Goal: Entertainment & Leisure: Consume media (video, audio)

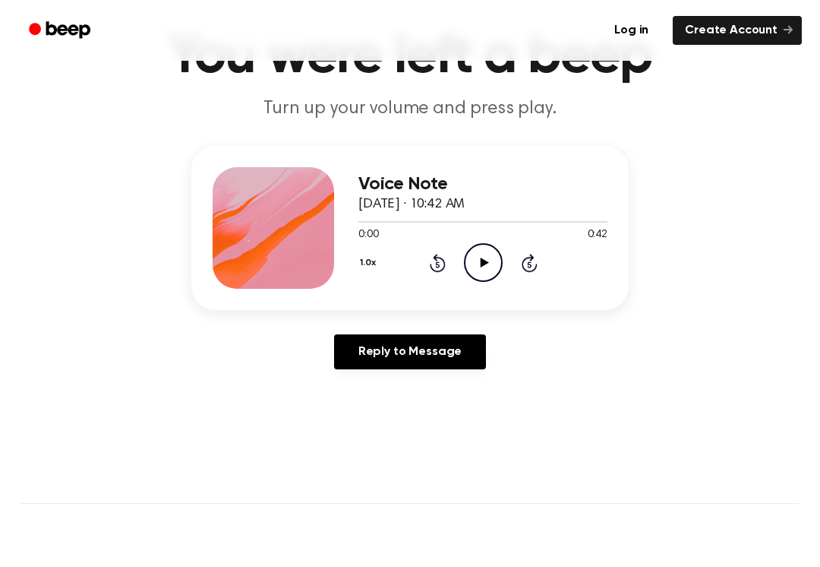
scroll to position [91, 0]
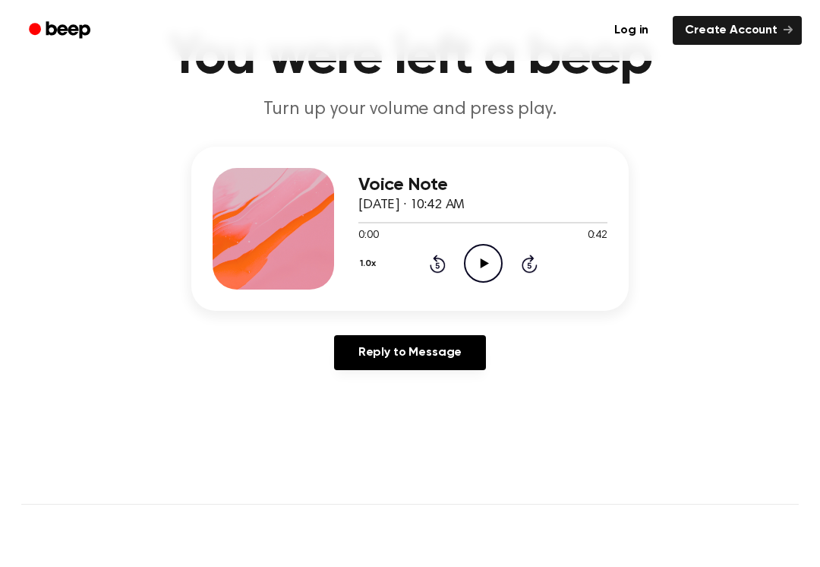
click at [485, 268] on icon "Play Audio" at bounding box center [483, 263] width 39 height 39
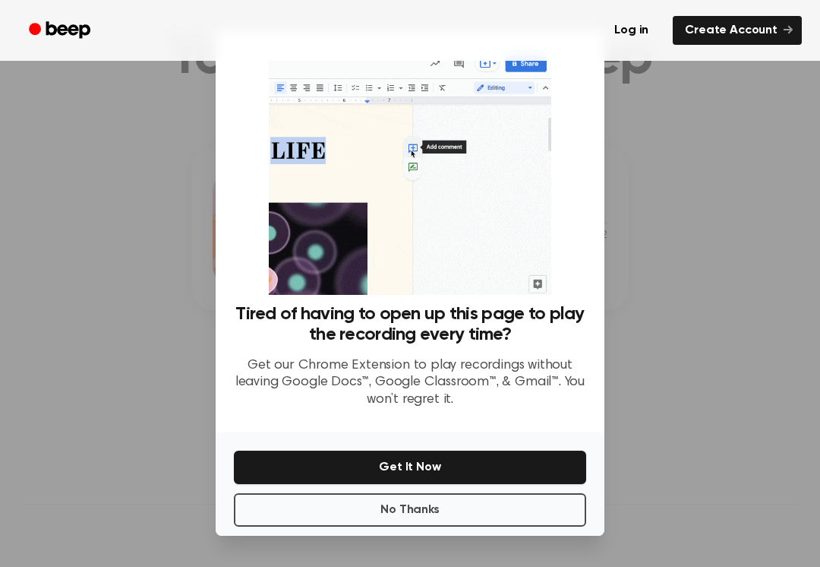
click at [298, 513] on button "No Thanks" at bounding box center [410, 509] width 352 height 33
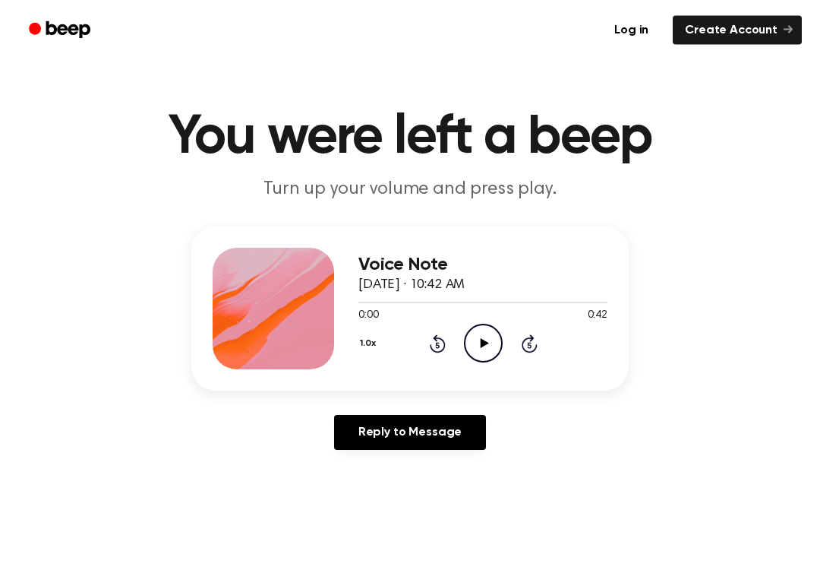
scroll to position [5, 0]
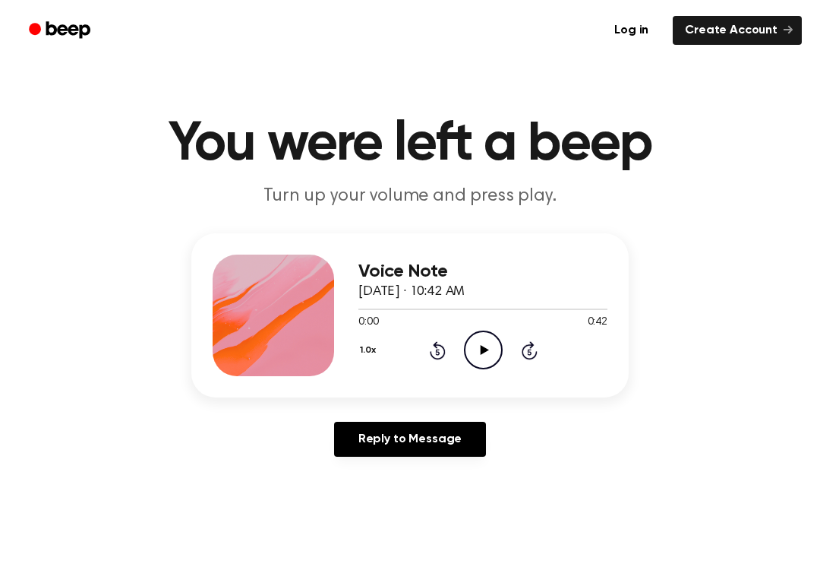
click at [484, 343] on icon "Play Audio" at bounding box center [483, 349] width 39 height 39
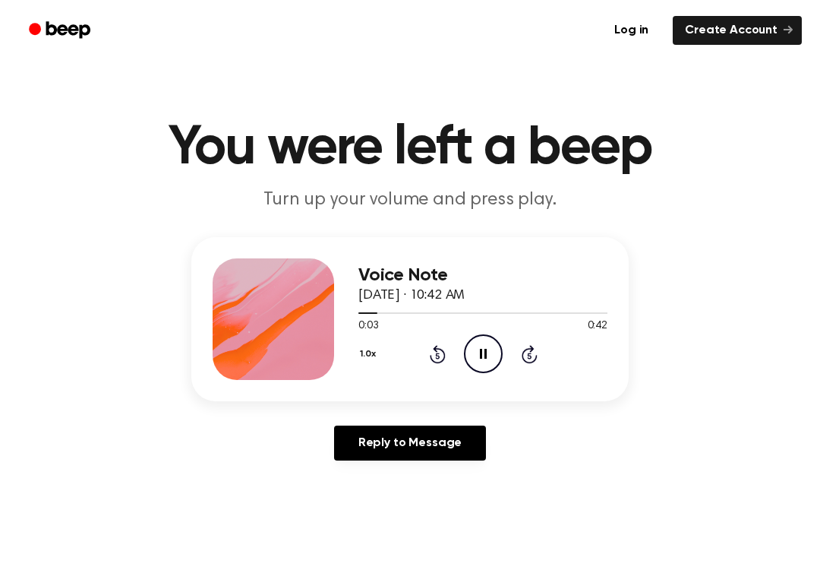
scroll to position [3, 0]
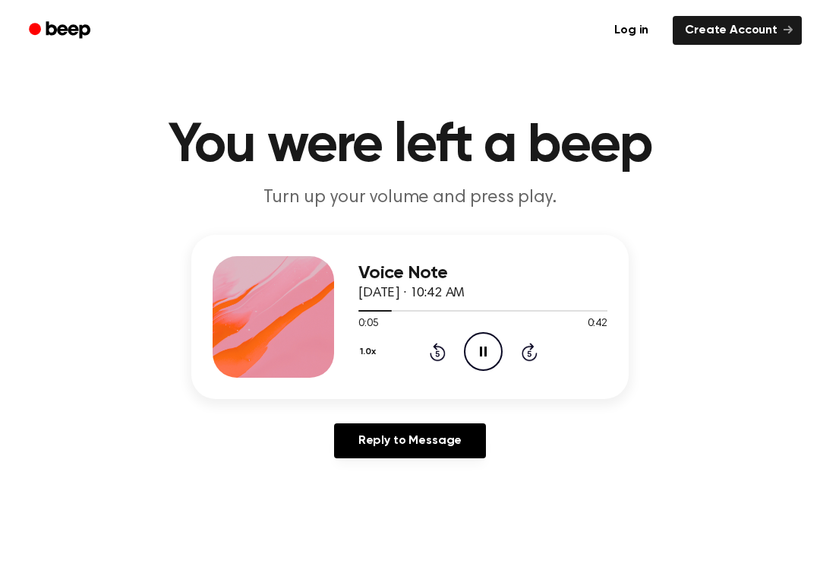
click at [425, 356] on div "1.0x Rewind 5 seconds Pause Audio Skip 5 seconds" at bounding box center [482, 351] width 249 height 39
click at [425, 346] on div "1.0x Rewind 5 seconds Pause Audio Skip 5 seconds" at bounding box center [482, 351] width 249 height 39
click at [444, 351] on icon at bounding box center [438, 352] width 16 height 18
click at [444, 350] on icon at bounding box center [438, 352] width 16 height 18
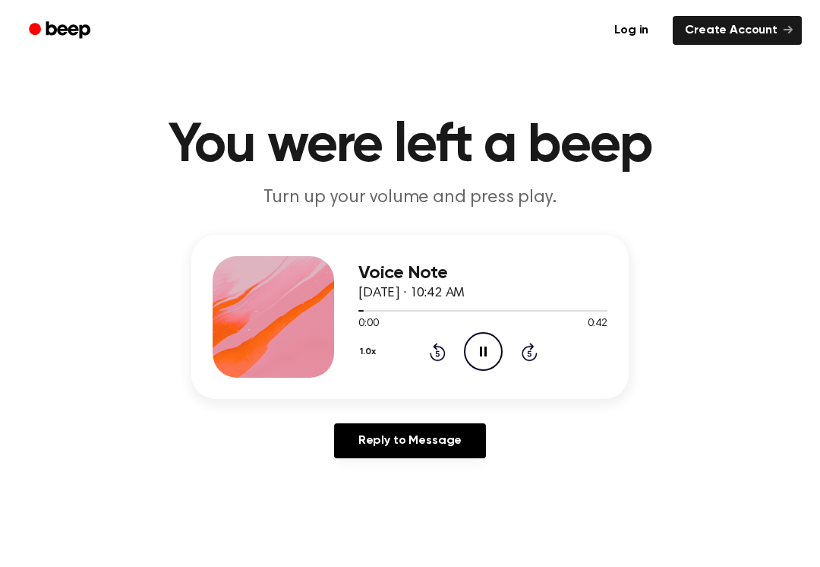
click at [459, 338] on div "1.0x Rewind 5 seconds Pause Audio Skip 5 seconds" at bounding box center [482, 351] width 249 height 39
click at [489, 353] on icon "Pause Audio" at bounding box center [483, 351] width 39 height 39
click at [446, 358] on div "1.0x Rewind 5 seconds Play Audio Skip 5 seconds" at bounding box center [482, 351] width 249 height 39
click at [435, 352] on icon "Rewind 5 seconds" at bounding box center [437, 352] width 17 height 20
click at [436, 352] on icon "Rewind 5 seconds" at bounding box center [437, 352] width 17 height 20
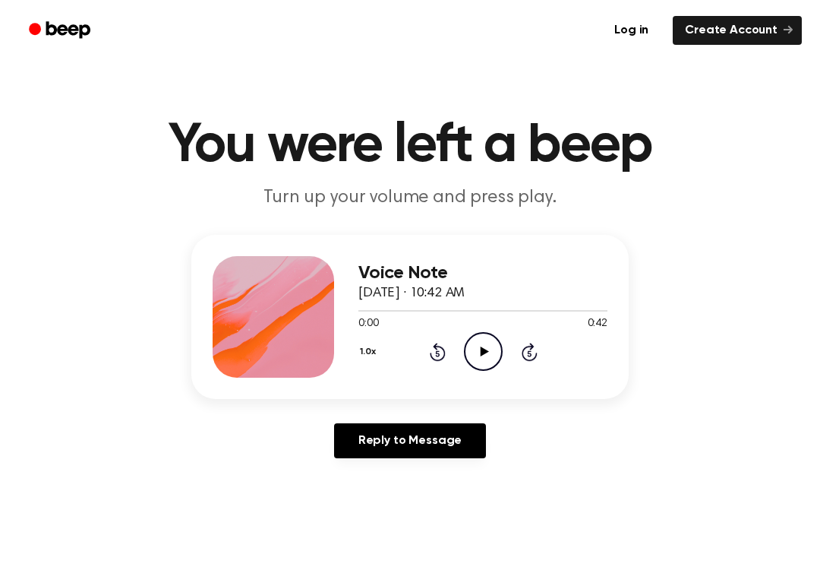
click at [478, 346] on icon "Play Audio" at bounding box center [483, 351] width 39 height 39
click at [444, 358] on icon at bounding box center [438, 352] width 16 height 18
click at [429, 348] on icon "Rewind 5 seconds" at bounding box center [437, 352] width 17 height 20
click at [494, 349] on icon "Pause Audio" at bounding box center [483, 351] width 39 height 39
click at [492, 355] on icon "Play Audio" at bounding box center [483, 351] width 39 height 39
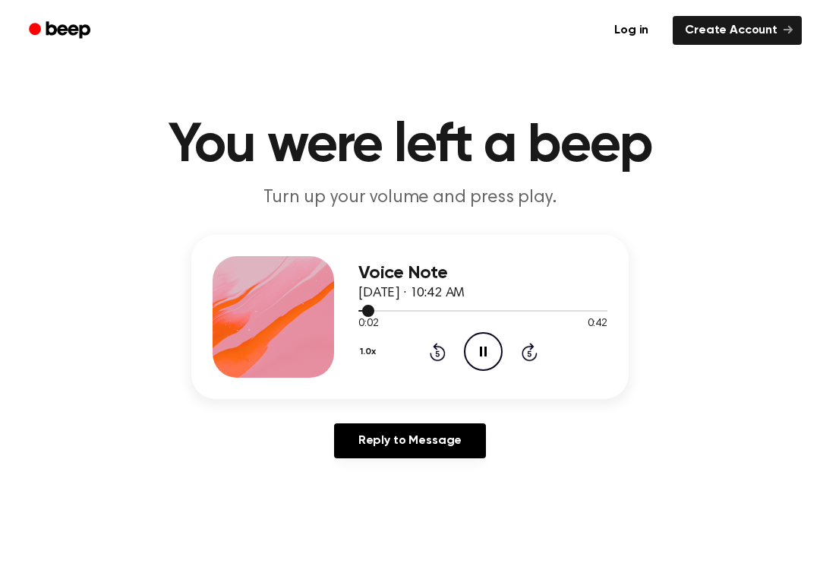
click at [500, 308] on div at bounding box center [482, 310] width 249 height 12
